Goal: Information Seeking & Learning: Learn about a topic

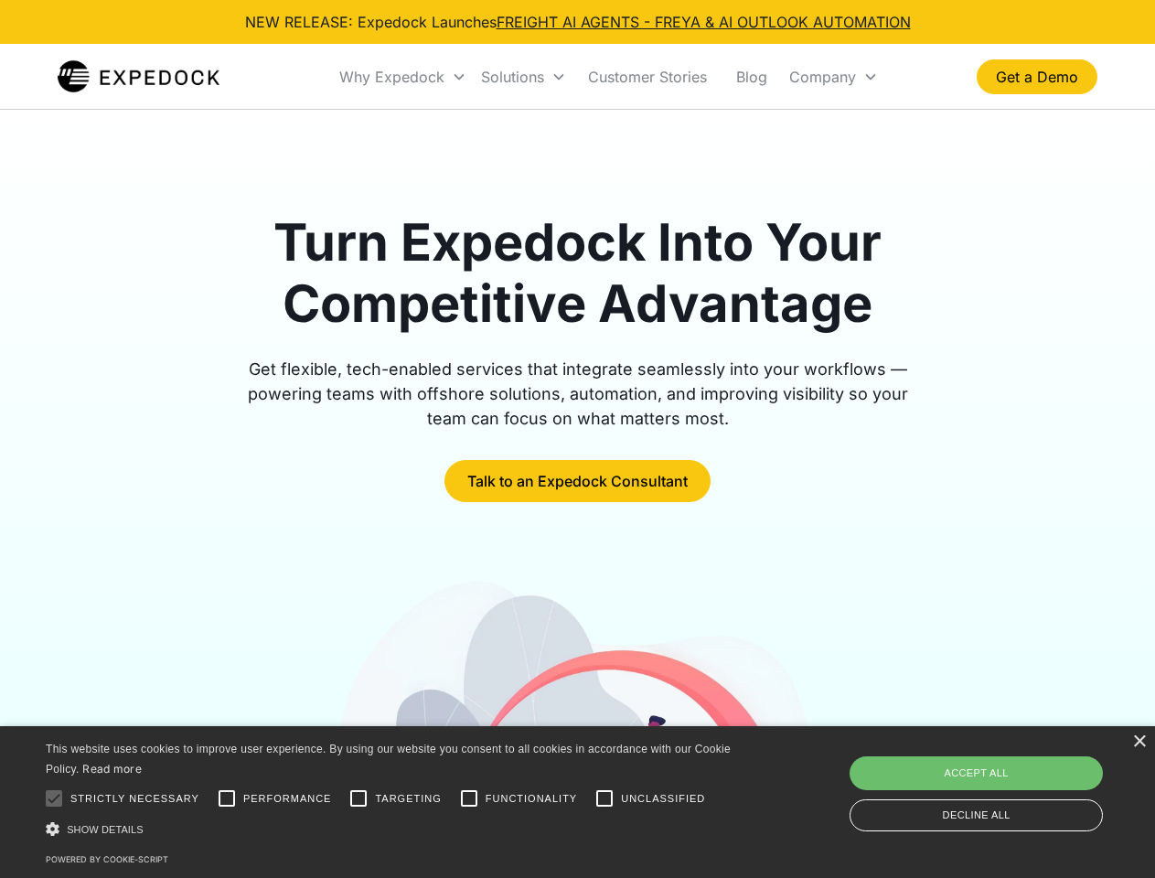
click at [403, 77] on div "Why Expedock" at bounding box center [391, 77] width 105 height 18
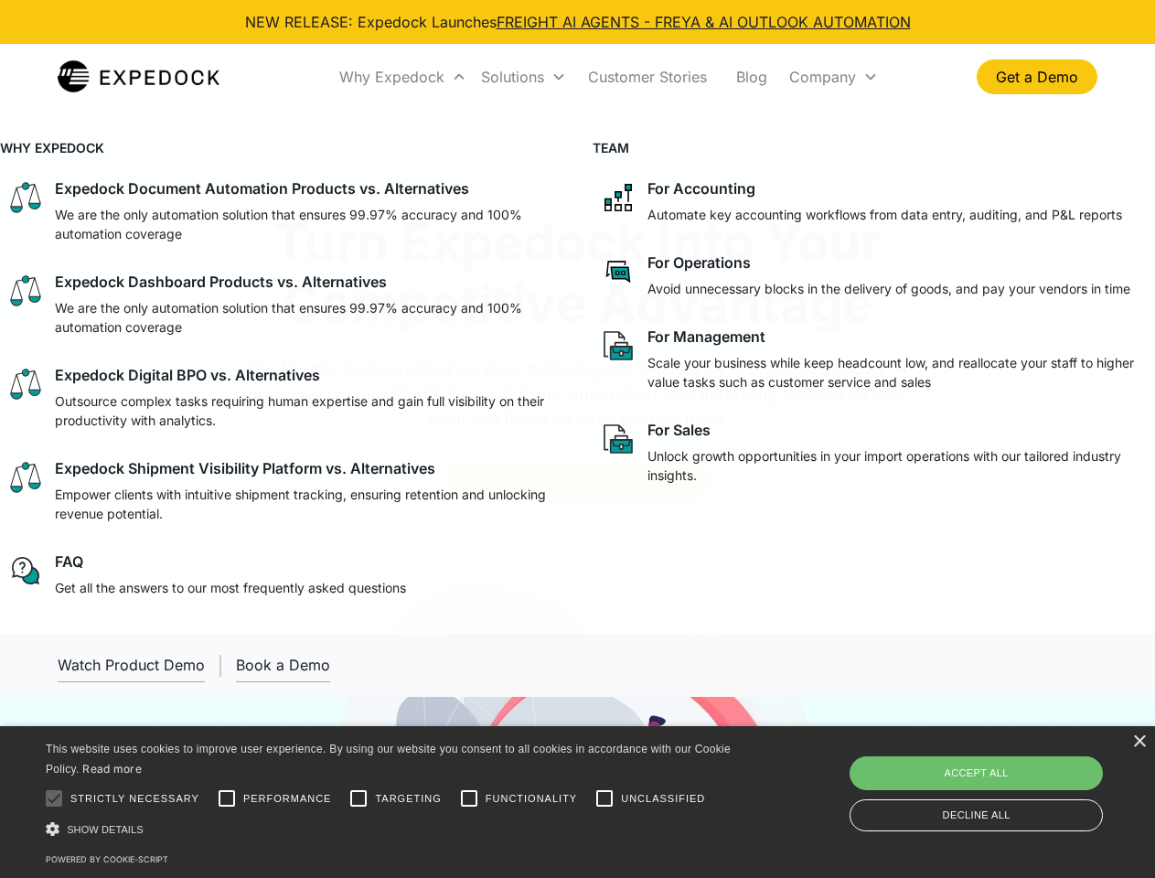
click at [523, 77] on div "Solutions" at bounding box center [512, 77] width 63 height 18
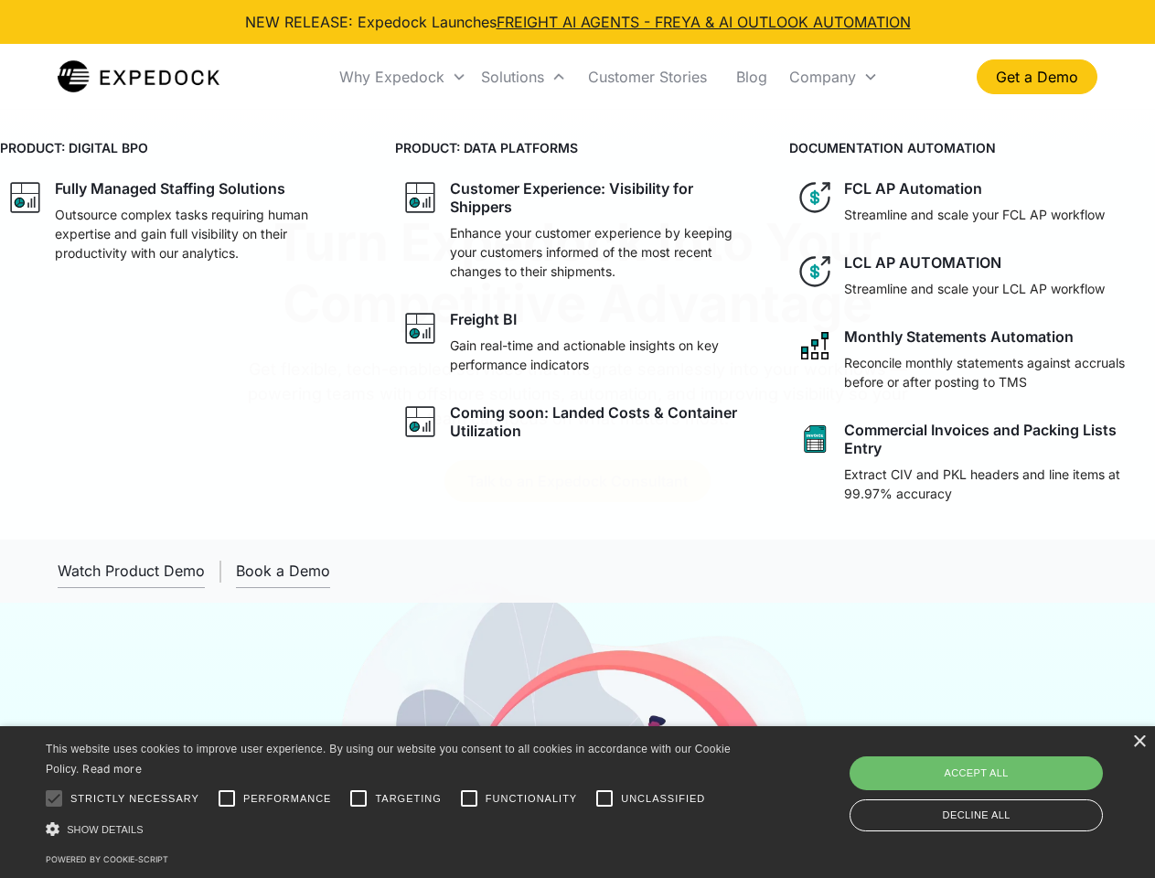
click at [833, 77] on div "Company" at bounding box center [822, 77] width 67 height 18
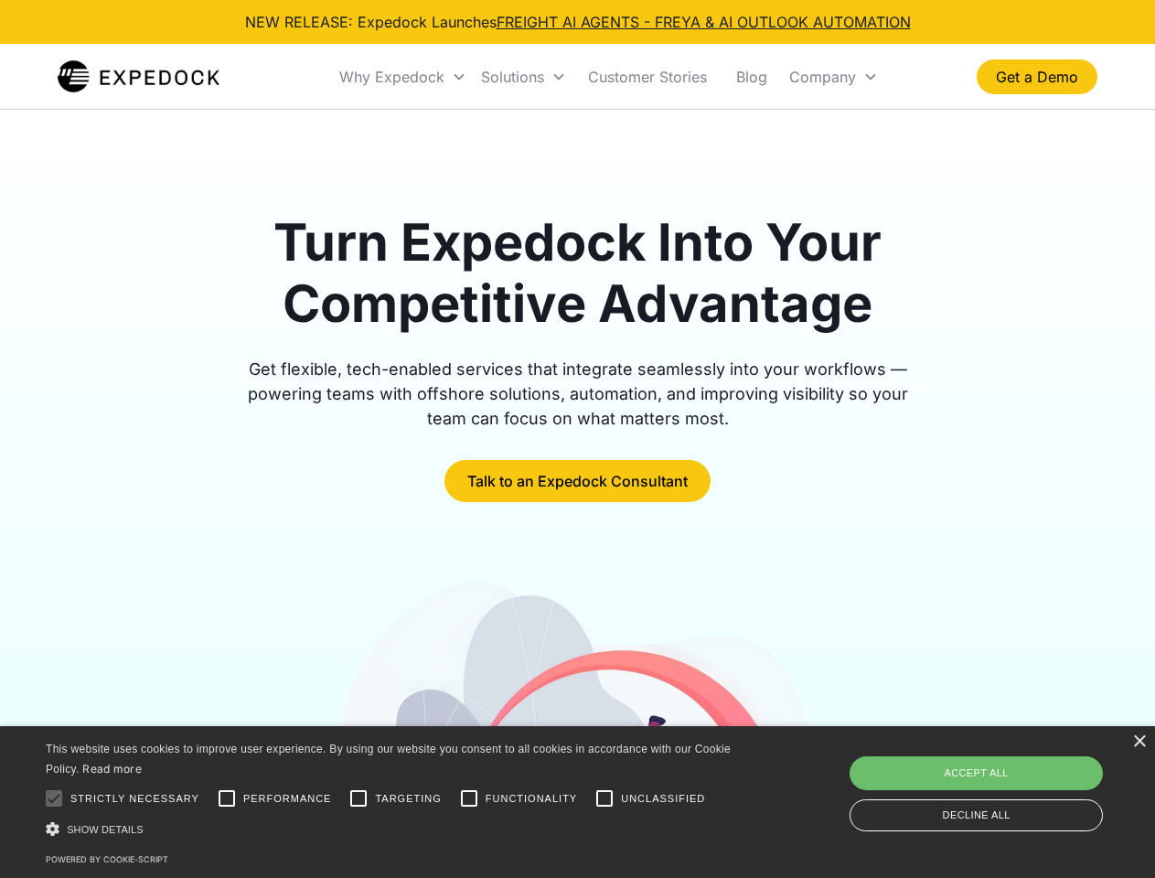
click at [54, 798] on div at bounding box center [54, 798] width 37 height 37
click at [227, 798] on input "Performance" at bounding box center [226, 798] width 37 height 37
checkbox input "true"
click at [358, 798] on input "Targeting" at bounding box center [358, 798] width 37 height 37
checkbox input "true"
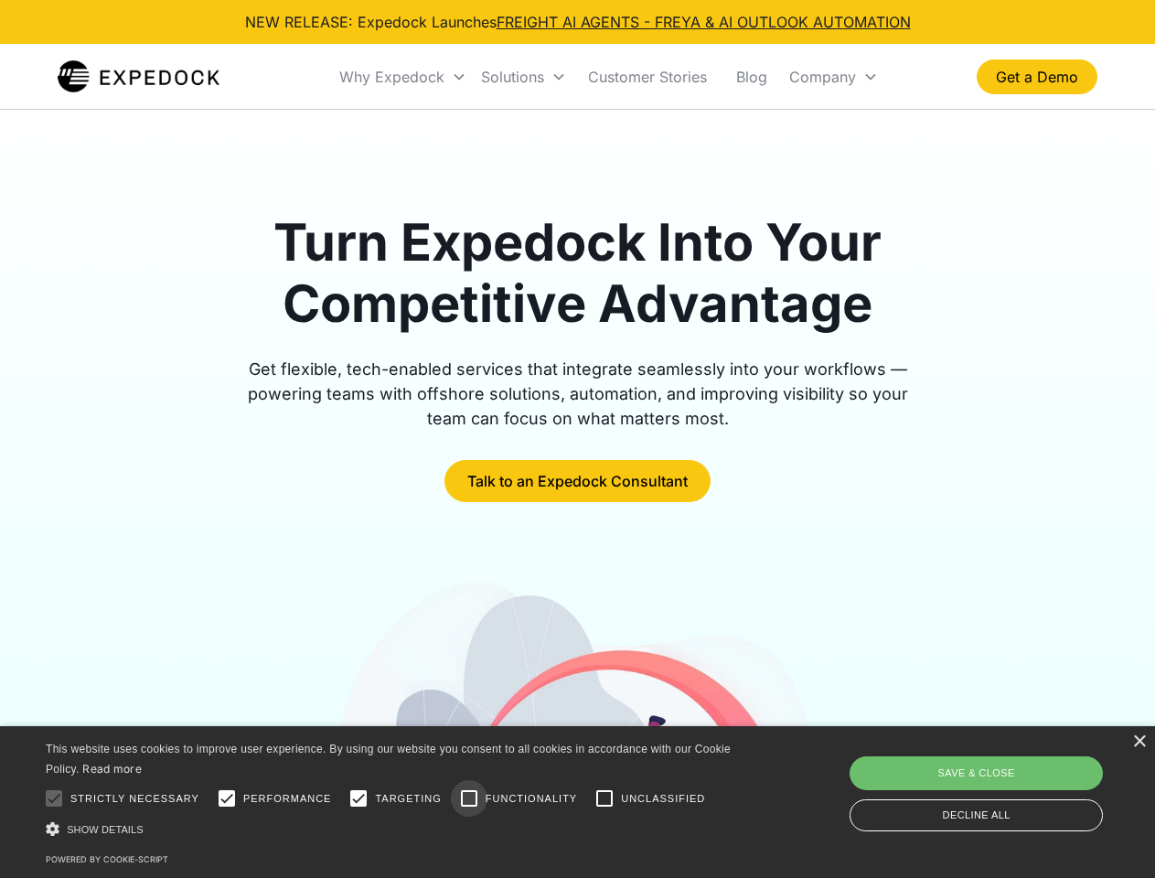
click at [469, 798] on input "Functionality" at bounding box center [469, 798] width 37 height 37
checkbox input "true"
click at [604, 798] on input "Unclassified" at bounding box center [604, 798] width 37 height 37
checkbox input "true"
click at [391, 828] on div "Show details Hide details" at bounding box center [391, 828] width 691 height 19
